Goal: Task Accomplishment & Management: Use online tool/utility

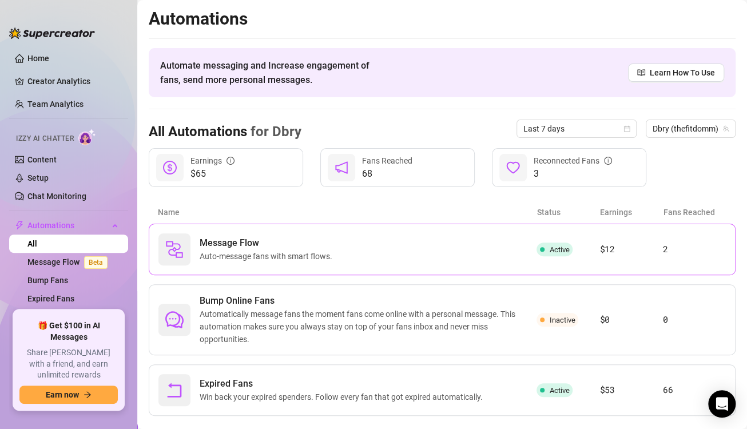
click at [327, 226] on div "Message Flow Auto-message fans with smart flows. Active $12 2" at bounding box center [442, 250] width 587 height 52
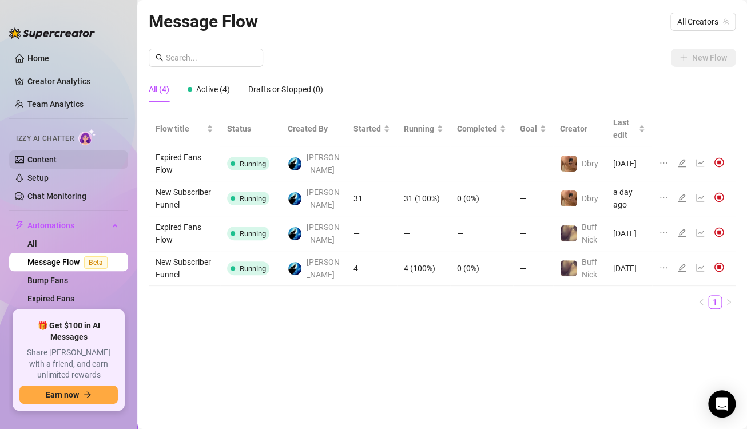
click at [57, 156] on link "Content" at bounding box center [41, 159] width 29 height 9
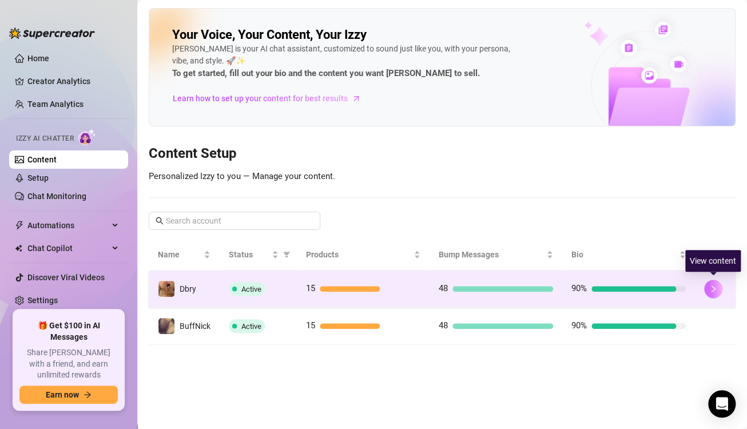
click at [710, 282] on button "button" at bounding box center [713, 289] width 18 height 18
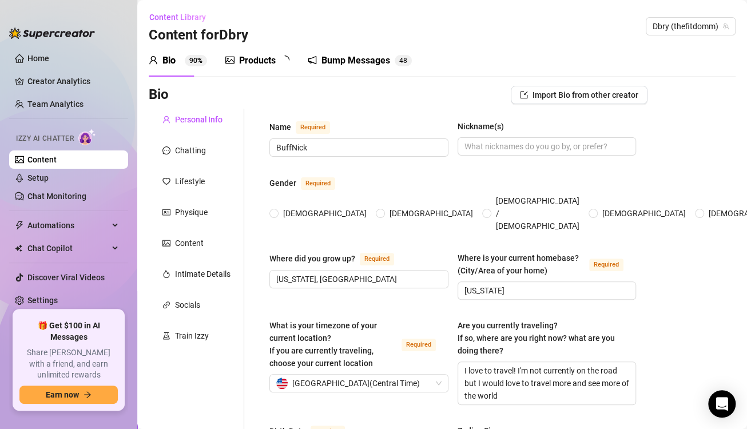
type input "BuffNick"
type input "[US_STATE], [GEOGRAPHIC_DATA]"
type input "[US_STATE]"
type textarea "I love to travel! I'm not currently on the road but I would love to travel more…"
type input "[DEMOGRAPHIC_DATA]"
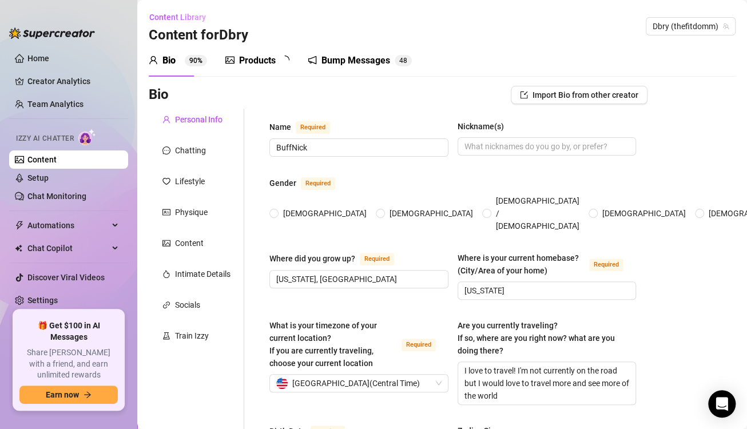
type input "Single ;)"
type input "two siblings"
type input "no kids"
type input "I have a dog!"
type input "I'm a personal trainer"
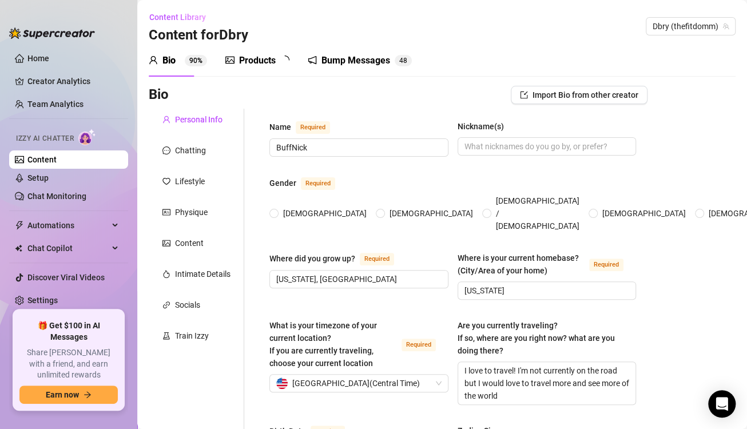
type input "I used to work in construction"
type input "I graduated college"
type input "[DEMOGRAPHIC_DATA]"
type input "Always seeking to better myself, and reach my goals, while having fun along the…"
type textarea "I want to travel the whole world with a special someone. I want have a farm and…"
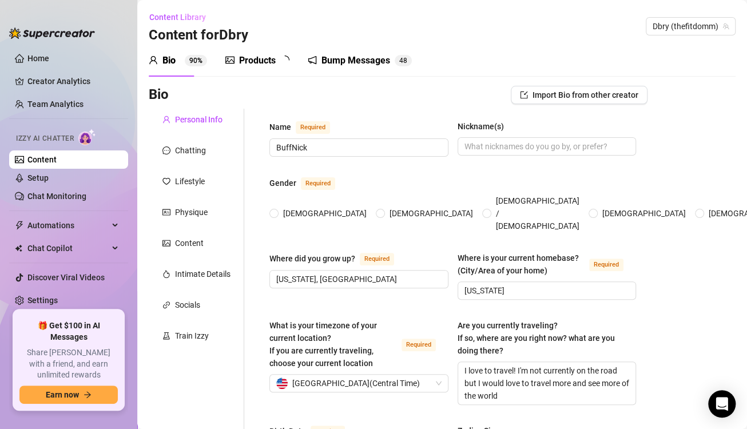
type textarea "I'm over 6 feet tall, and my butt is so big I leave a dent in any mattress i sl…"
type textarea "I want the fans to have an amazing time talking to me. I want it to be a time w…"
type textarea "The kind of guy that can flow with whatever they're feeling. My chats should ma…"
type textarea "I love talking about philosophy, and the meanings of life. I love to talk about…"
type input "I use 'lol' and emojis"
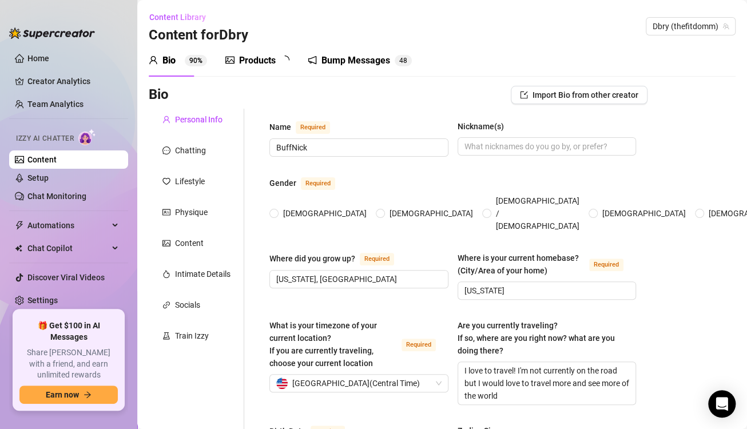
type input "lit, fr, chill, smh"
type input "👍😘😅😂😜😎🥰"
type input "I want them to feel safe and relaxed. They should seek out a chat with me becau…"
type input "honey, bb, baby, stud"
type input "I don't want to go too deep into my backstory. Just enough to answer general qu…"
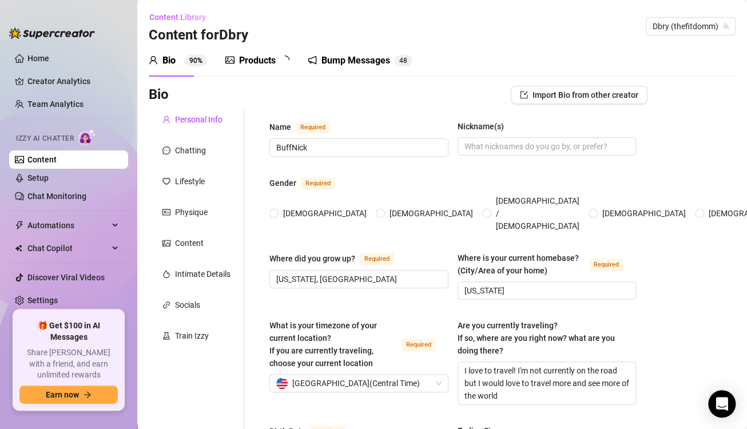
type textarea "Haha it's me bro. No worries"
radio input "true"
type input "[DATE]"
click at [176, 152] on div "Chatting" at bounding box center [190, 150] width 31 height 13
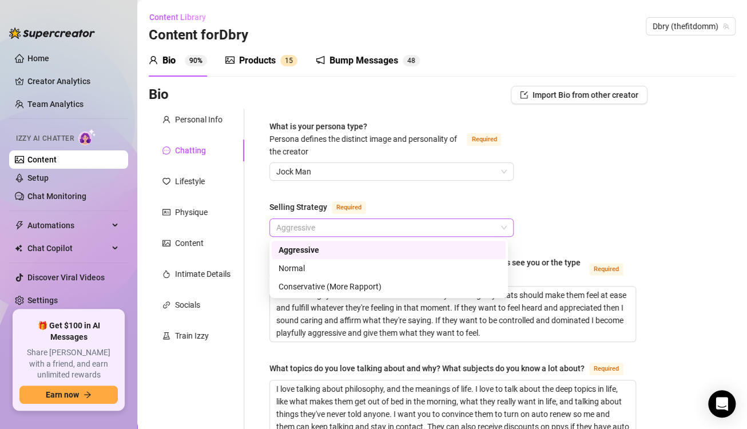
click at [375, 224] on span "Aggressive" at bounding box center [391, 227] width 231 height 17
click at [370, 266] on div "Normal" at bounding box center [389, 268] width 220 height 13
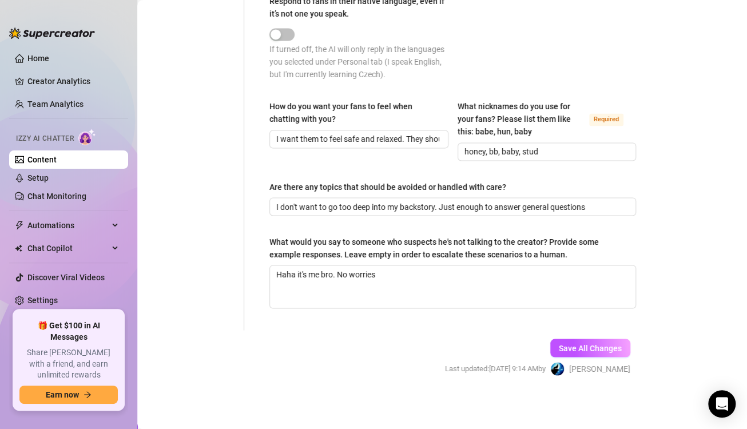
scroll to position [767, 0]
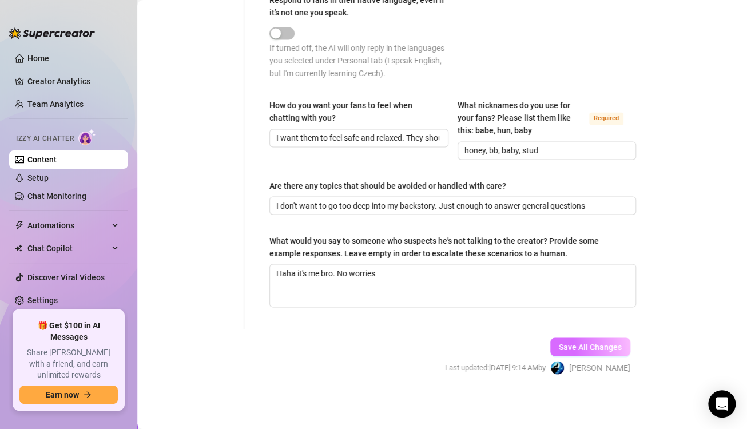
click at [595, 349] on span "Save All Changes" at bounding box center [590, 346] width 63 height 9
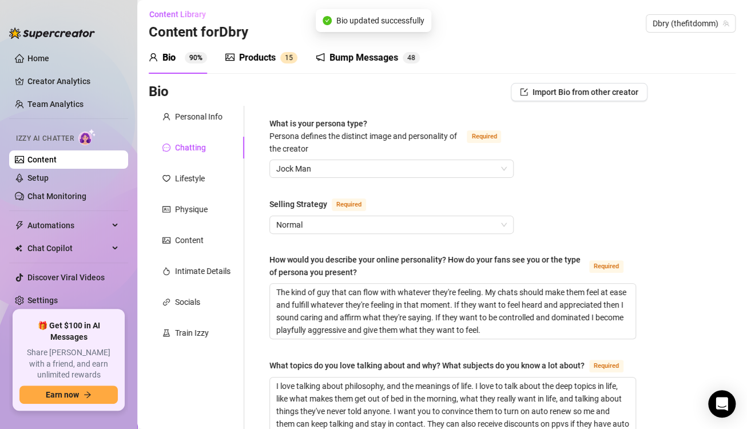
scroll to position [0, 0]
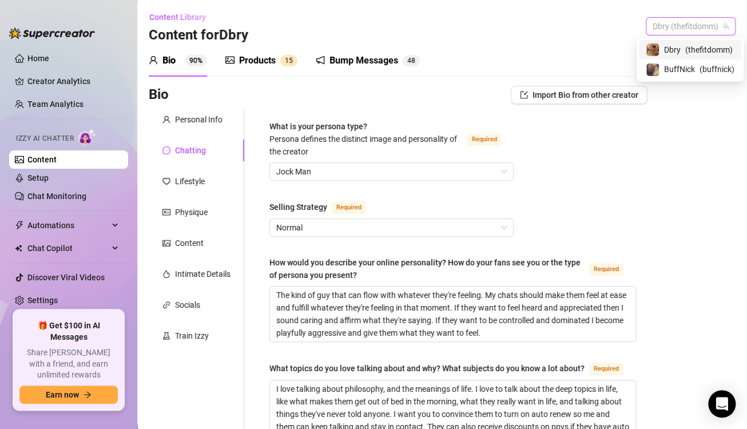
click at [670, 23] on span "Dbry (thefitdomm)" at bounding box center [691, 26] width 76 height 17
click at [668, 66] on span "BuffNick" at bounding box center [679, 69] width 31 height 13
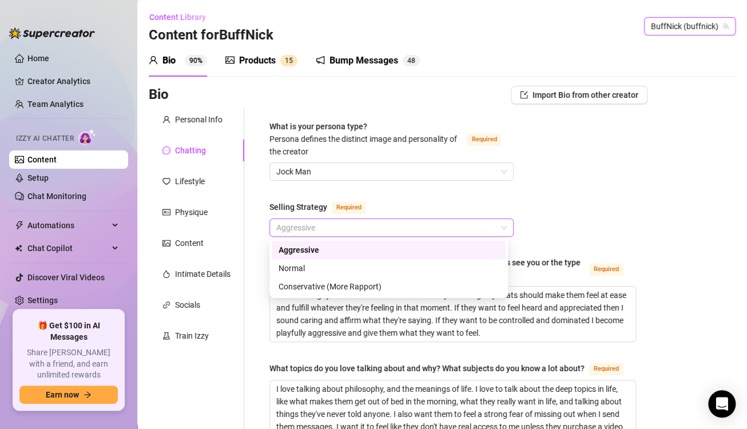
click at [331, 226] on span "Aggressive" at bounding box center [391, 227] width 231 height 17
click at [322, 269] on div "Normal" at bounding box center [389, 268] width 220 height 13
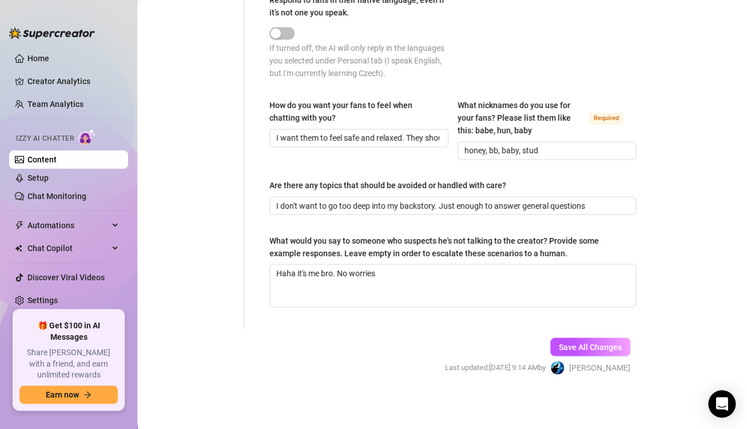
scroll to position [755, 0]
click at [585, 350] on span "Save All Changes" at bounding box center [590, 346] width 63 height 9
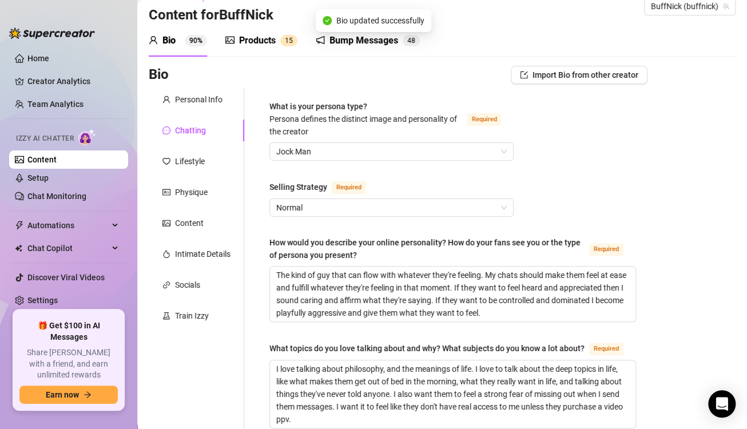
scroll to position [0, 0]
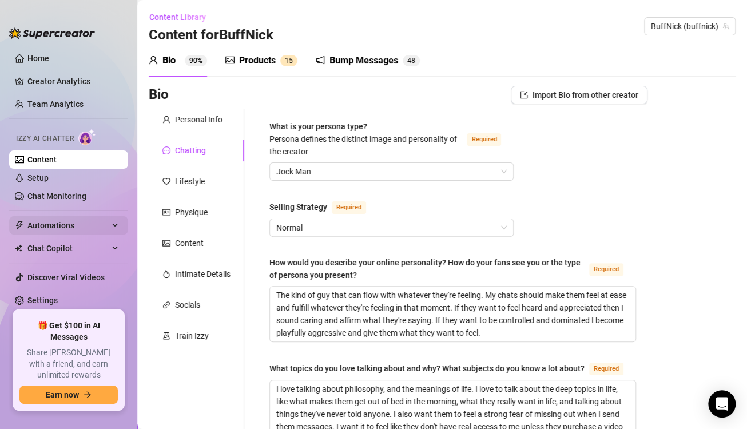
click at [78, 220] on span "Automations" at bounding box center [67, 225] width 81 height 18
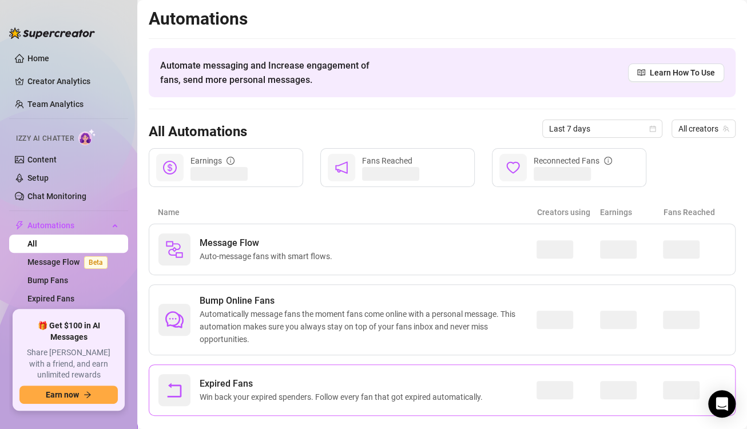
click at [78, 419] on ul at bounding box center [68, 416] width 119 height 5
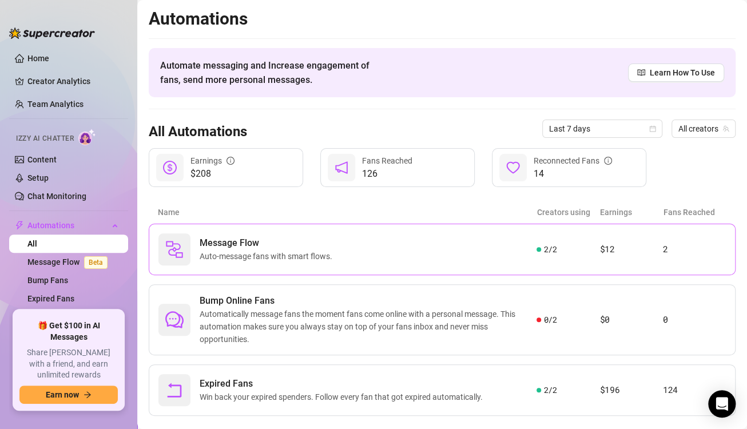
click at [457, 253] on div "Message Flow Auto-message fans with smart flows." at bounding box center [348, 249] width 378 height 32
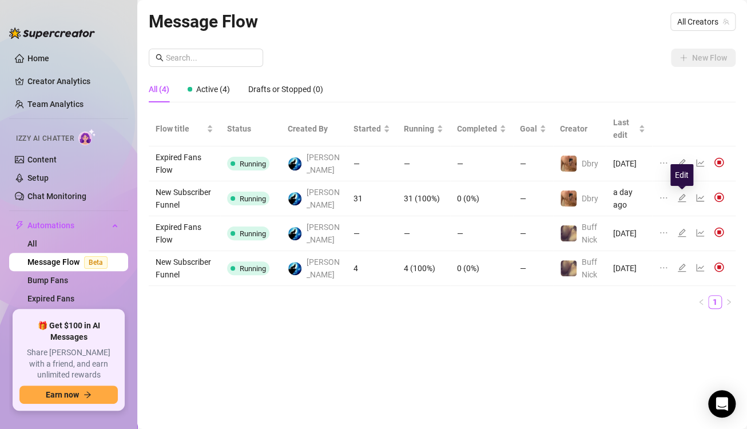
click at [680, 197] on icon "edit" at bounding box center [682, 198] width 8 height 8
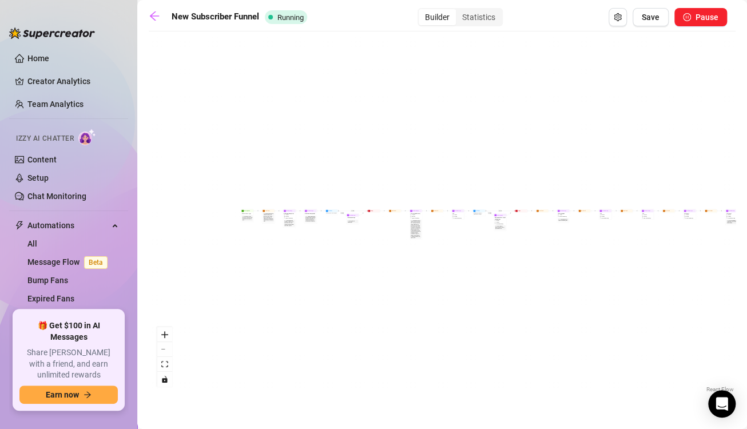
drag, startPoint x: 251, startPoint y: 185, endPoint x: 366, endPoint y: 190, distance: 115.1
click at [366, 190] on div "If True If True If True If False If False If False Wait for 30m Merge Merge Mer…" at bounding box center [442, 216] width 587 height 358
click at [414, 215] on span "3 medias" at bounding box center [412, 215] width 3 height 1
type textarea "Come get an up close and personal look at this peach as I grind it 😎 find a pri…"
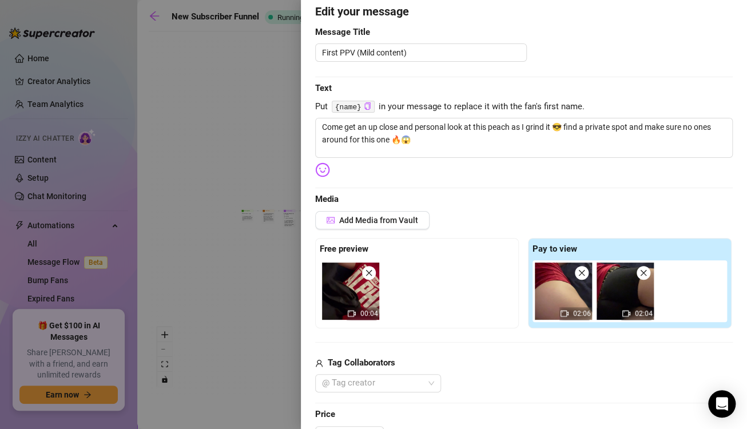
scroll to position [98, 0]
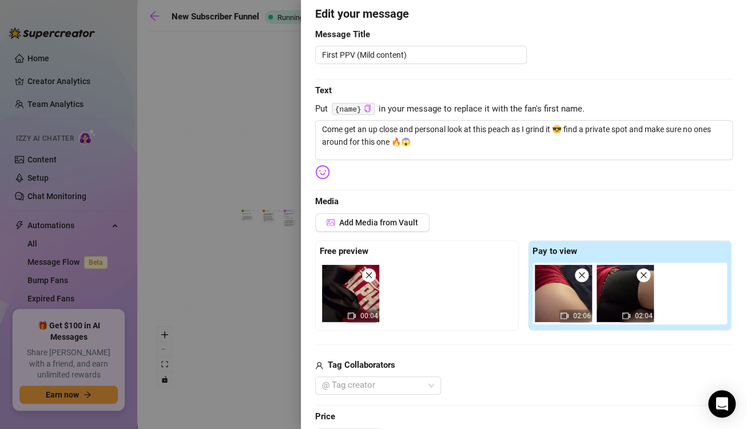
click at [223, 113] on div at bounding box center [373, 214] width 747 height 429
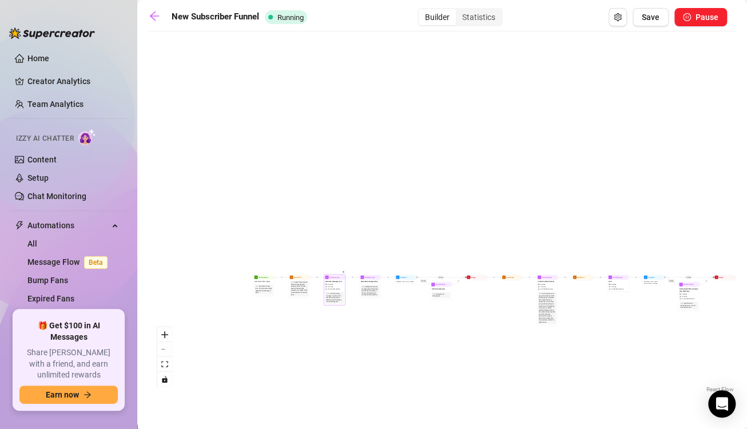
click at [332, 283] on span "2 medias" at bounding box center [329, 284] width 5 height 2
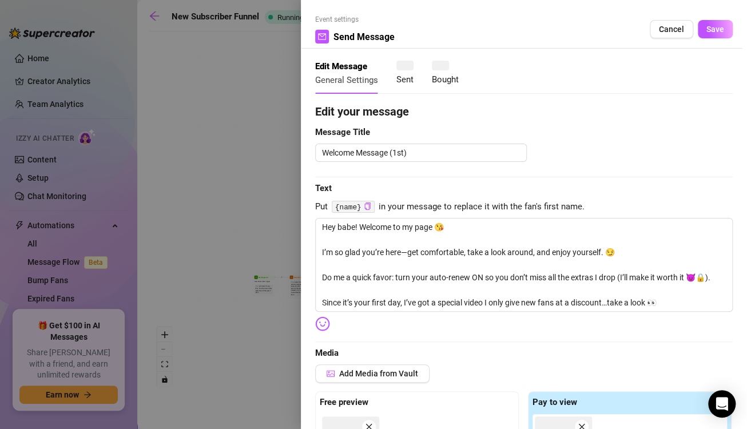
type textarea "Hey babe! Welcome to my page 😘 I’m so glad you’re here—get comfortable, take a …"
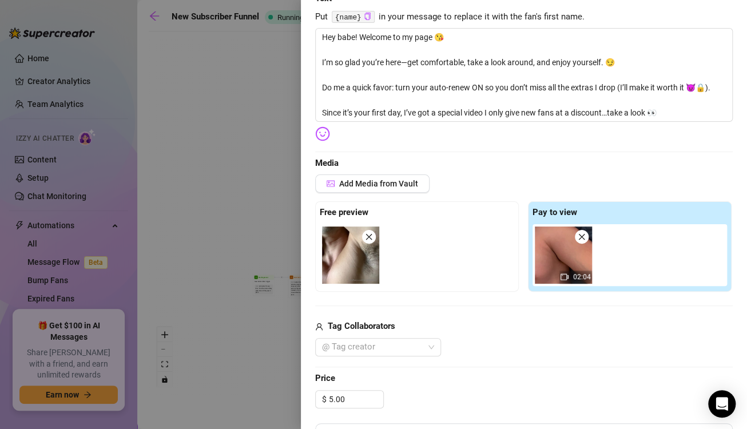
scroll to position [224, 0]
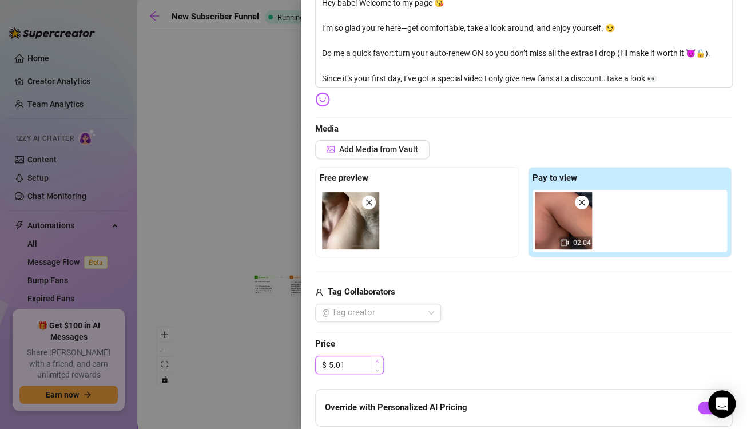
click at [378, 359] on icon "up" at bounding box center [377, 361] width 4 height 4
click at [363, 362] on input "5.02" at bounding box center [356, 365] width 54 height 17
type input "5"
click at [451, 344] on span "Price" at bounding box center [524, 345] width 418 height 14
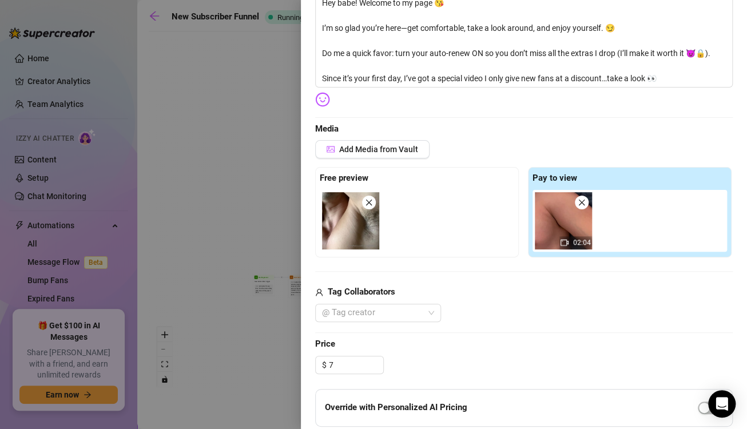
type input "7.00"
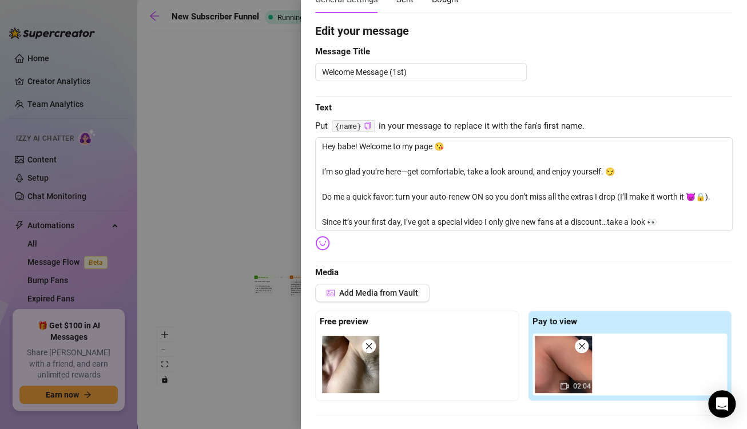
scroll to position [0, 0]
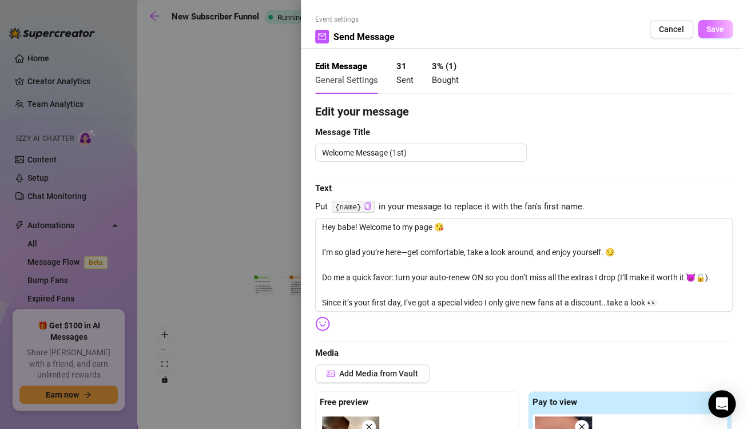
click at [710, 25] on span "Save" at bounding box center [716, 29] width 18 height 9
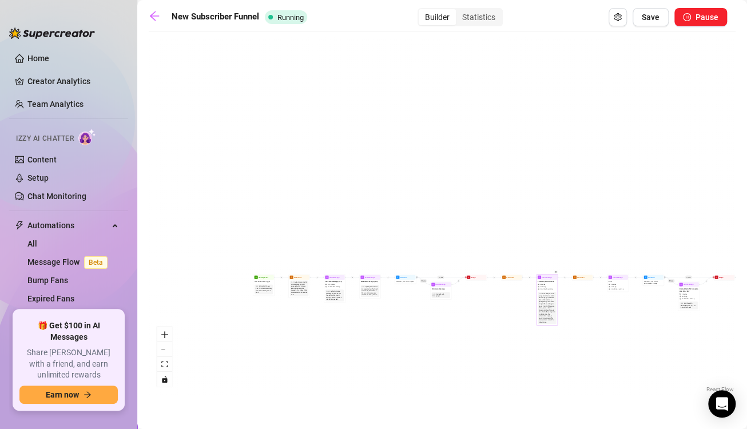
click at [550, 294] on div "Don't send you most juicy and exclusive content from the get go, otherwise fans…" at bounding box center [547, 308] width 17 height 30
click at [548, 288] on span "Avoid double sending" at bounding box center [546, 289] width 13 height 2
type textarea "Come get an up close and personal look at this peach as I grind it 😎 find a pri…"
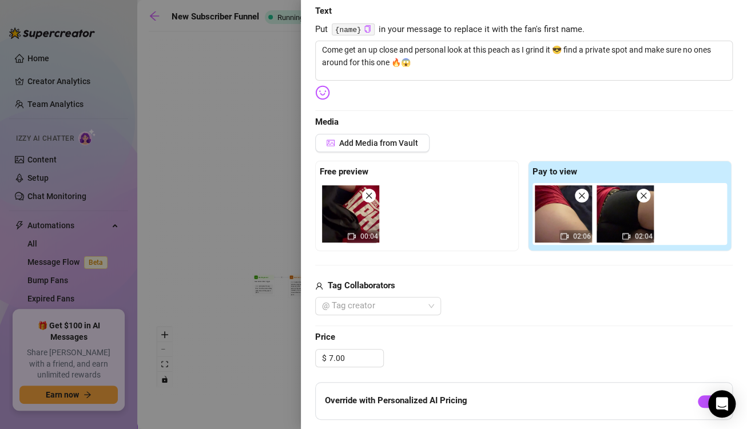
scroll to position [179, 0]
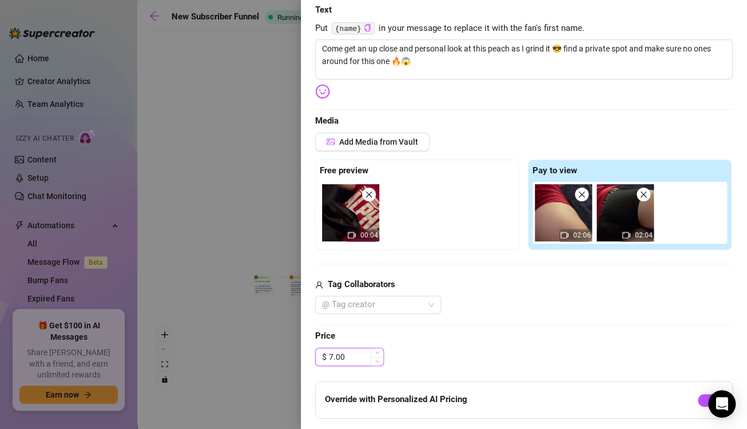
click at [350, 357] on input "7.00" at bounding box center [356, 356] width 54 height 17
type input "7"
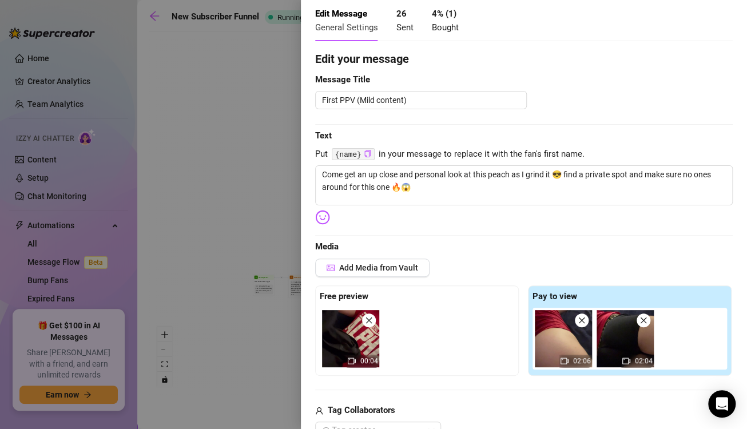
scroll to position [0, 0]
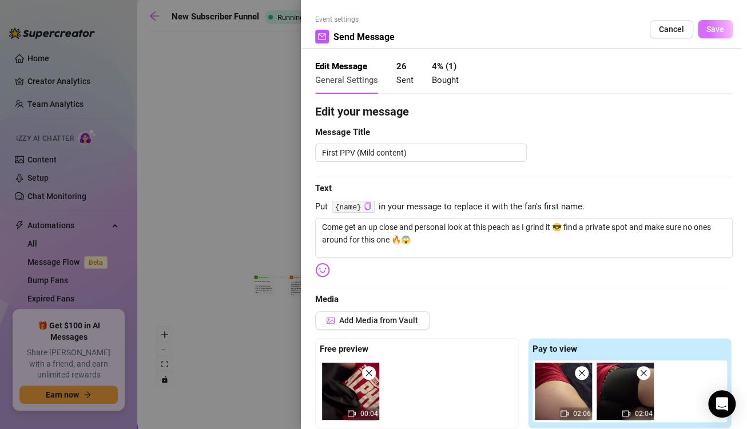
type input "9.99"
click at [707, 34] on span "Save" at bounding box center [716, 29] width 18 height 9
